Goal: Book appointment/travel/reservation

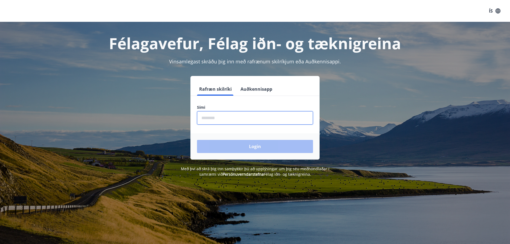
click at [248, 117] on input "phone" at bounding box center [255, 117] width 116 height 13
type input "********"
click at [197, 140] on button "Login" at bounding box center [255, 146] width 116 height 13
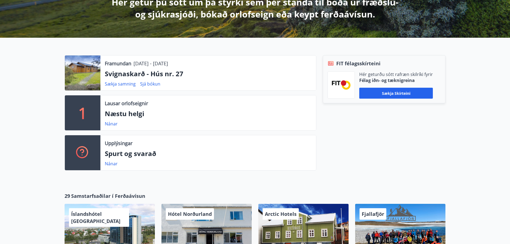
scroll to position [112, 0]
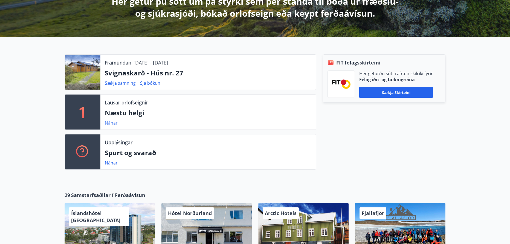
click at [108, 123] on link "Nánar" at bounding box center [111, 123] width 13 height 6
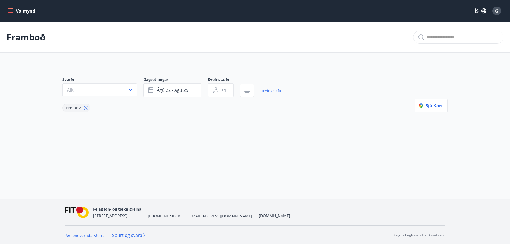
type input "*"
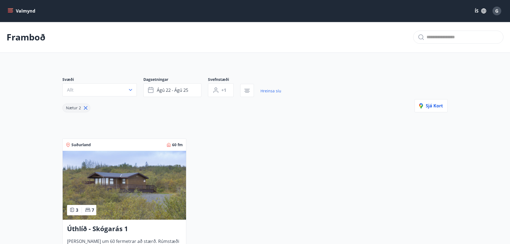
click at [11, 11] on icon "menu" at bounding box center [11, 11] width 6 height 1
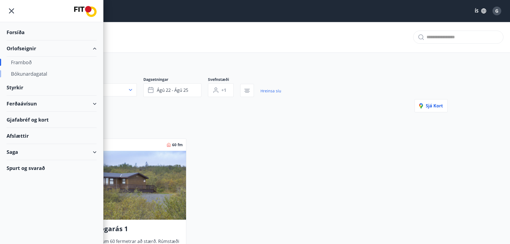
click at [26, 73] on div "Bókunardagatal" at bounding box center [51, 73] width 81 height 11
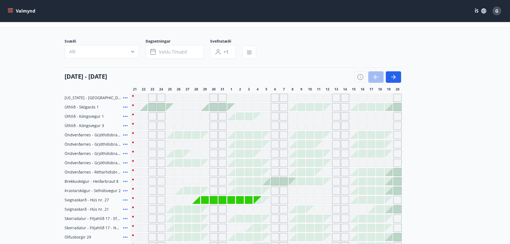
scroll to position [34, 0]
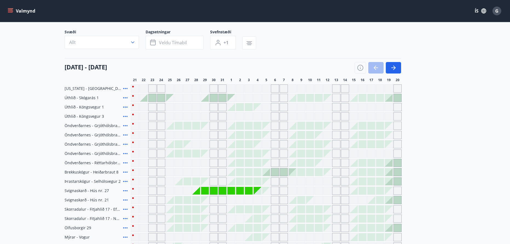
click at [13, 10] on icon "menu" at bounding box center [10, 10] width 5 height 5
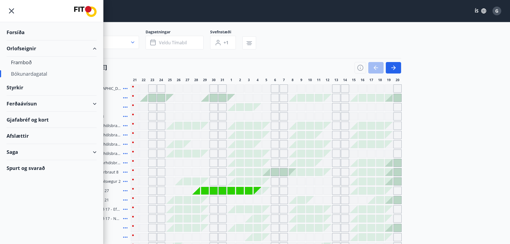
click at [14, 153] on div "Saga" at bounding box center [52, 152] width 90 height 16
click at [21, 177] on div "Bókanir" at bounding box center [51, 177] width 81 height 11
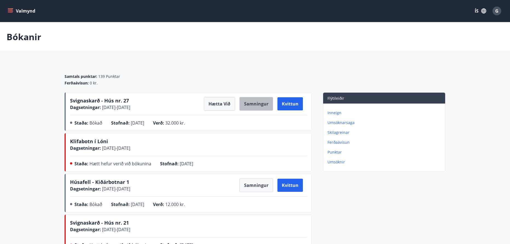
click at [256, 102] on button "Samningur" at bounding box center [256, 104] width 34 height 14
click at [10, 10] on icon "menu" at bounding box center [10, 10] width 5 height 5
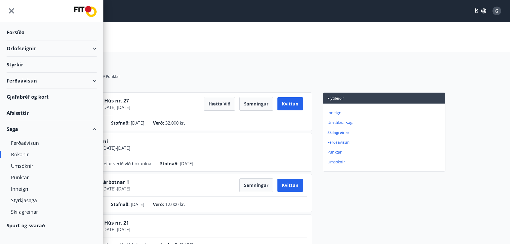
click at [25, 50] on div "Orlofseignir" at bounding box center [52, 48] width 90 height 16
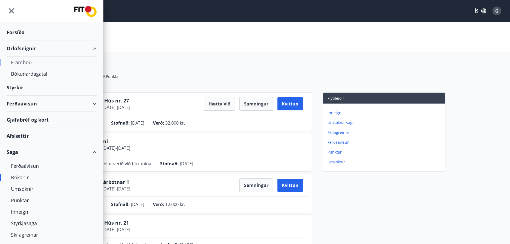
click at [21, 62] on div "Framboð" at bounding box center [51, 62] width 81 height 11
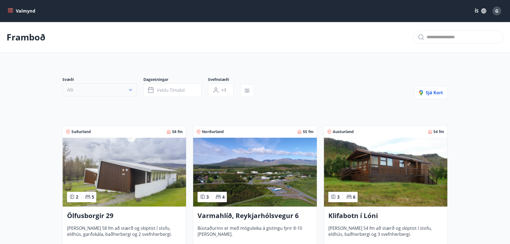
click at [130, 90] on icon "button" at bounding box center [130, 89] width 5 height 5
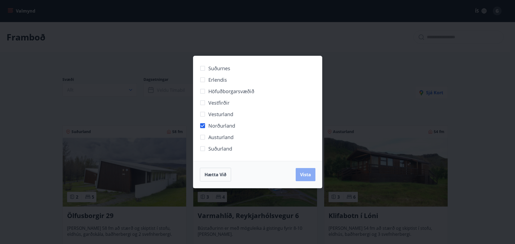
drag, startPoint x: 301, startPoint y: 176, endPoint x: 294, endPoint y: 175, distance: 7.2
click at [301, 176] on span "Vista" at bounding box center [305, 175] width 11 height 6
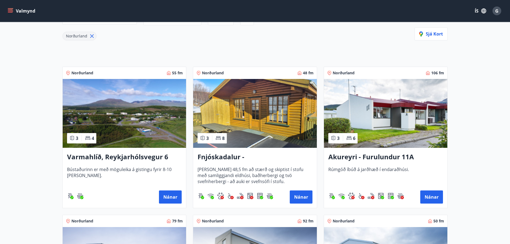
scroll to position [84, 0]
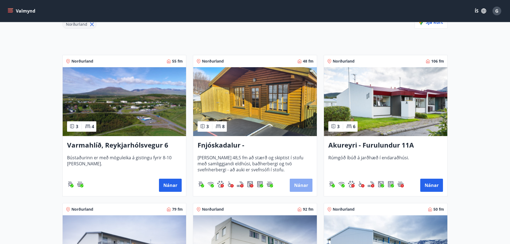
click at [298, 186] on button "Nánar" at bounding box center [301, 185] width 23 height 13
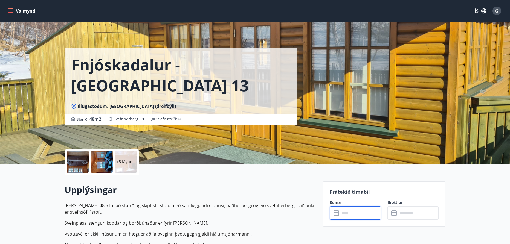
click at [348, 216] on input "text" at bounding box center [360, 213] width 41 height 13
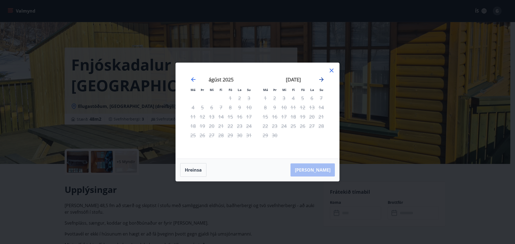
click at [322, 79] on icon "Move forward to switch to the next month." at bounding box center [321, 79] width 7 height 7
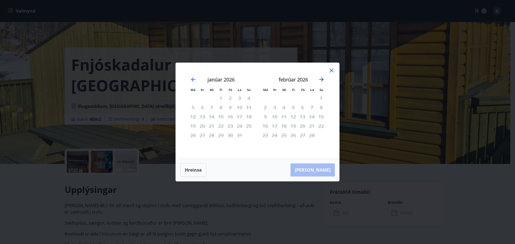
click at [322, 79] on icon "Move forward to switch to the next month." at bounding box center [321, 79] width 7 height 7
click at [331, 71] on icon at bounding box center [331, 71] width 4 height 4
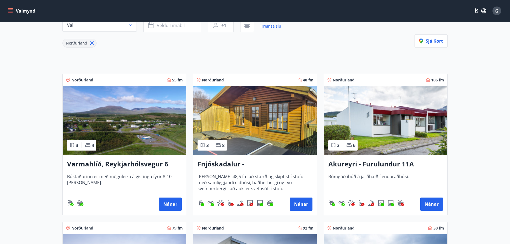
scroll to position [84, 0]
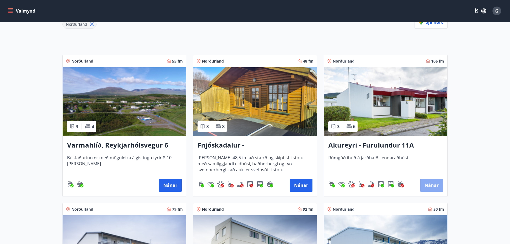
click at [428, 186] on button "Nánar" at bounding box center [431, 185] width 23 height 13
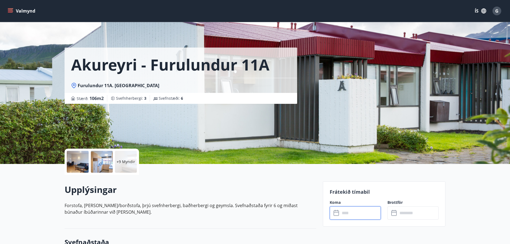
click at [354, 212] on input "text" at bounding box center [360, 213] width 41 height 13
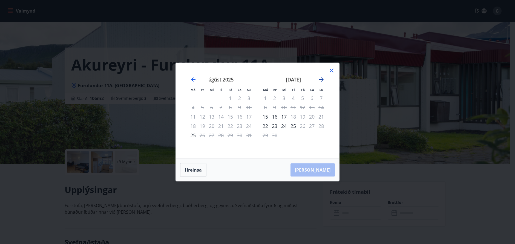
click at [319, 80] on icon "Move forward to switch to the next month." at bounding box center [321, 79] width 4 height 4
click at [321, 80] on icon "Move forward to switch to the next month." at bounding box center [321, 79] width 4 height 4
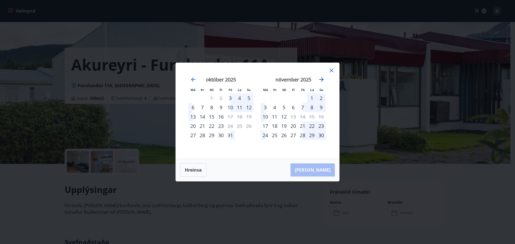
click at [321, 80] on icon "Move forward to switch to the next month." at bounding box center [321, 79] width 4 height 4
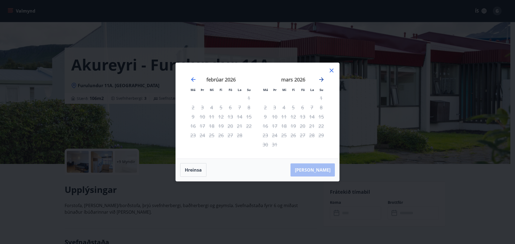
click at [321, 80] on icon "Move forward to switch to the next month." at bounding box center [321, 79] width 4 height 4
click at [331, 70] on icon at bounding box center [331, 71] width 4 height 4
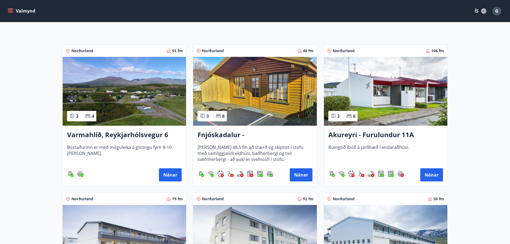
scroll to position [84, 0]
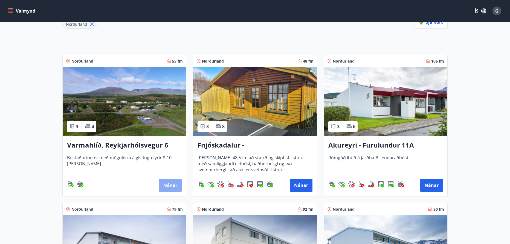
click at [176, 188] on button "Nánar" at bounding box center [170, 185] width 23 height 13
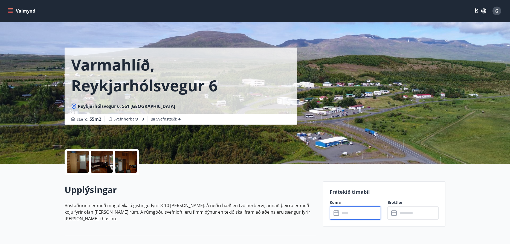
click at [348, 215] on input "text" at bounding box center [360, 213] width 41 height 13
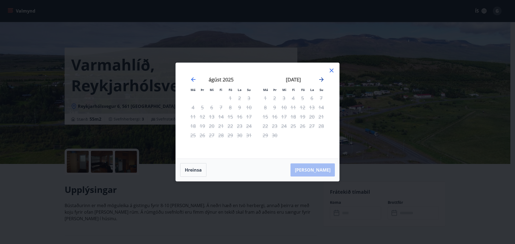
click at [321, 79] on icon "Move forward to switch to the next month." at bounding box center [321, 79] width 7 height 7
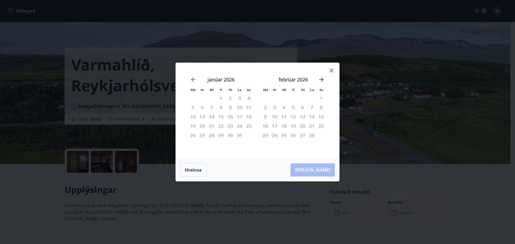
click at [321, 79] on icon "Move forward to switch to the next month." at bounding box center [321, 79] width 7 height 7
click at [330, 71] on icon at bounding box center [331, 70] width 7 height 7
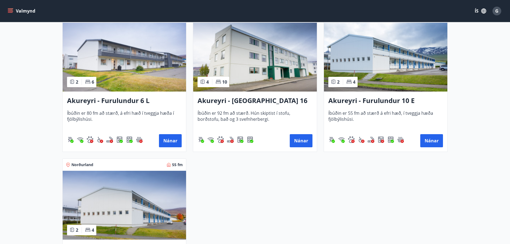
scroll to position [335, 0]
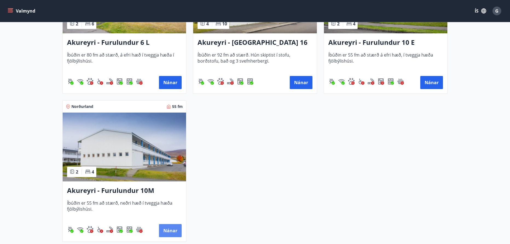
click at [170, 231] on button "Nánar" at bounding box center [170, 230] width 23 height 13
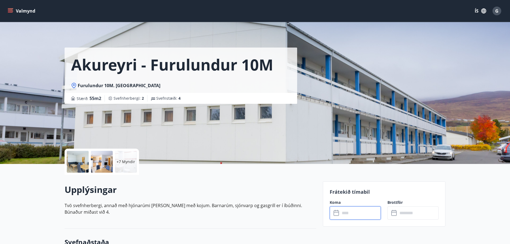
click at [346, 213] on input "text" at bounding box center [360, 213] width 41 height 13
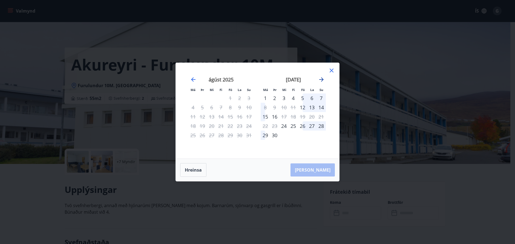
click at [321, 79] on icon "Move forward to switch to the next month." at bounding box center [321, 79] width 4 height 4
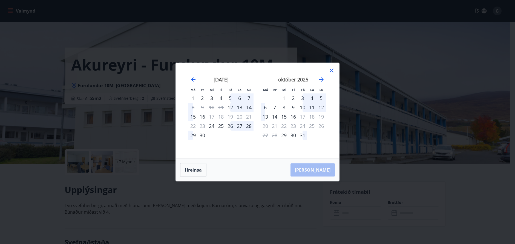
click at [332, 73] on icon at bounding box center [331, 70] width 7 height 7
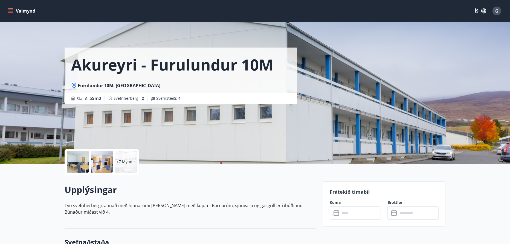
click at [128, 161] on p "+7 Myndir" at bounding box center [126, 161] width 19 height 5
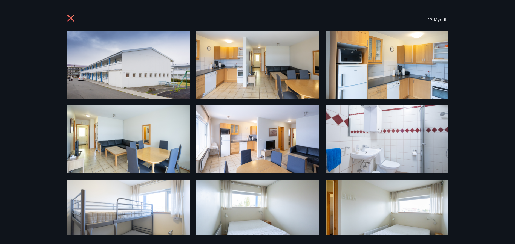
click at [72, 19] on icon at bounding box center [71, 18] width 9 height 9
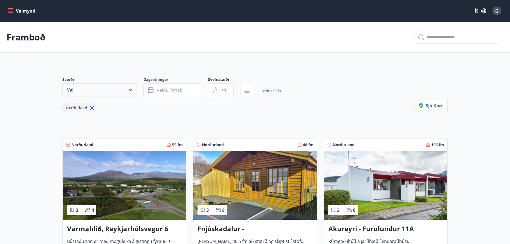
click at [95, 89] on button "Val" at bounding box center [99, 89] width 74 height 13
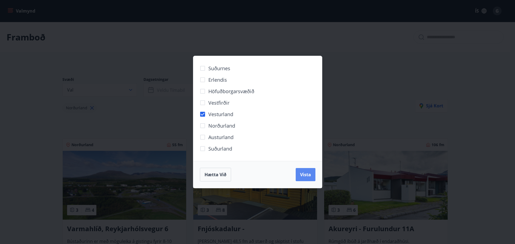
click at [305, 176] on span "Vista" at bounding box center [305, 175] width 11 height 6
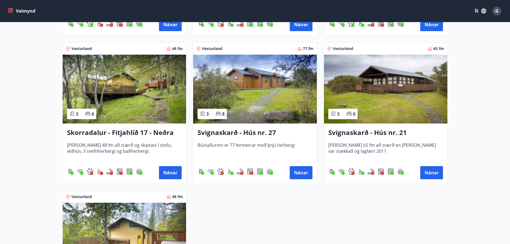
scroll to position [419, 0]
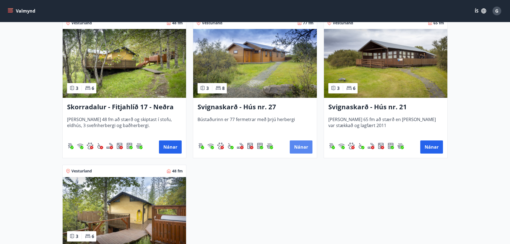
click at [298, 148] on button "Nánar" at bounding box center [301, 147] width 23 height 13
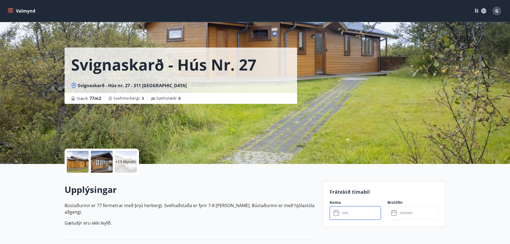
click at [359, 213] on input "text" at bounding box center [360, 213] width 41 height 13
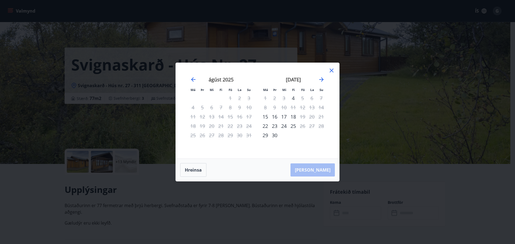
click at [330, 70] on icon at bounding box center [331, 71] width 4 height 4
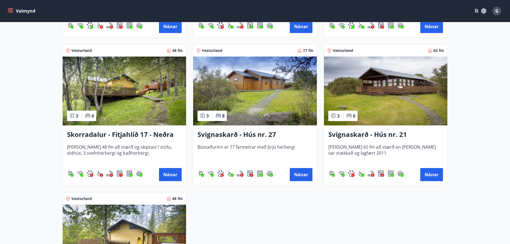
scroll to position [391, 0]
click at [430, 175] on button "Nánar" at bounding box center [431, 174] width 23 height 13
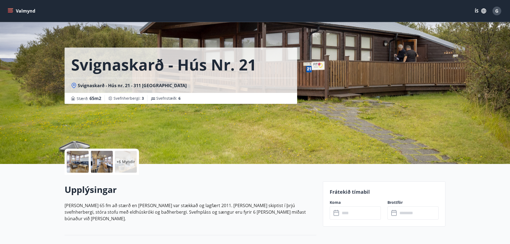
click at [350, 214] on input "text" at bounding box center [360, 213] width 41 height 13
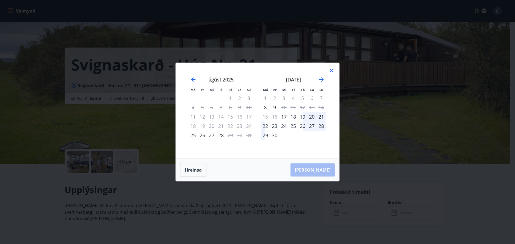
click at [332, 68] on icon at bounding box center [331, 70] width 7 height 7
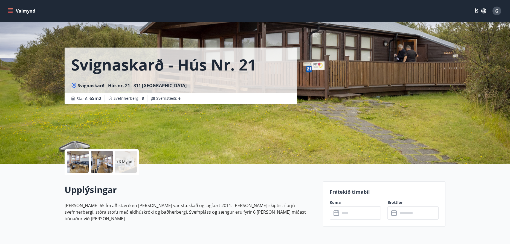
click at [11, 10] on icon "menu" at bounding box center [10, 10] width 5 height 1
click at [184, 131] on div "Svignaskarð - Hús nr. 21 Svignaskarð - Hús nr. 21 - 311 Borgarnes Stærð : 65 m2…" at bounding box center [192, 82] width 254 height 164
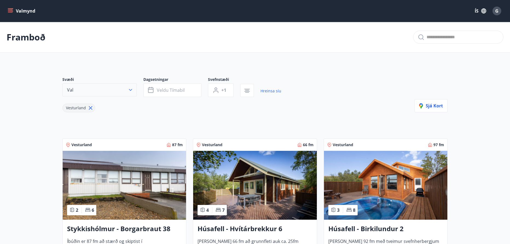
click at [88, 90] on button "Val" at bounding box center [99, 89] width 74 height 13
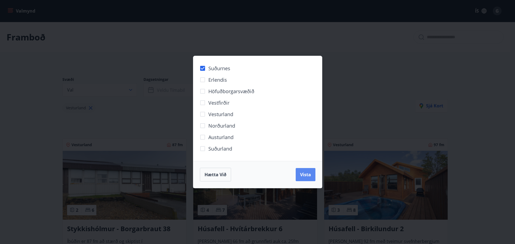
click at [310, 176] on span "Vista" at bounding box center [305, 175] width 11 height 6
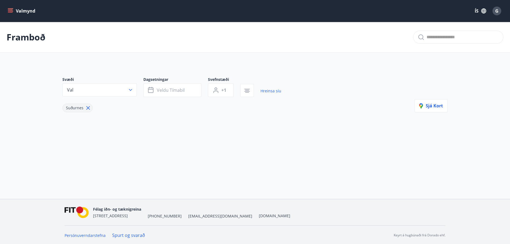
click at [86, 108] on icon at bounding box center [88, 108] width 6 height 6
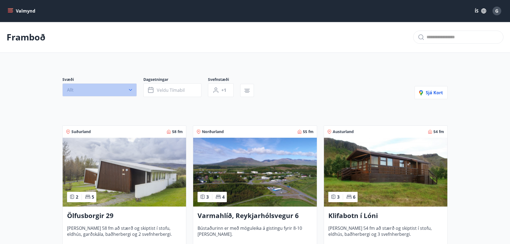
click at [125, 93] on button "Allt" at bounding box center [99, 89] width 74 height 13
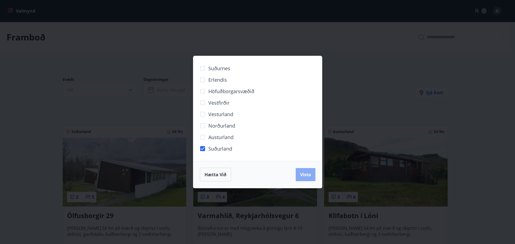
click at [304, 174] on span "Vista" at bounding box center [305, 175] width 11 height 6
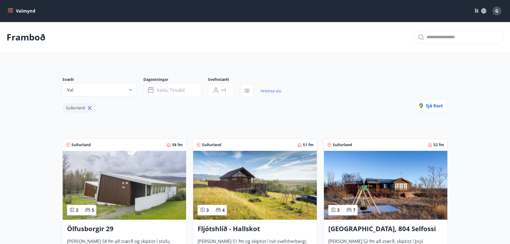
click at [496, 12] on span "G" at bounding box center [496, 11] width 3 height 6
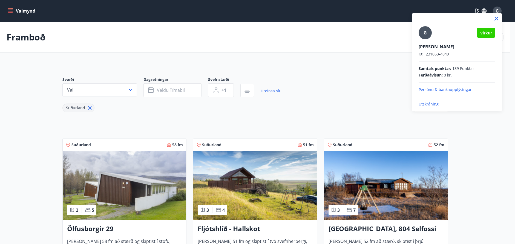
click at [423, 103] on p "Útskráning" at bounding box center [456, 103] width 77 height 5
